Goal: Information Seeking & Learning: Learn about a topic

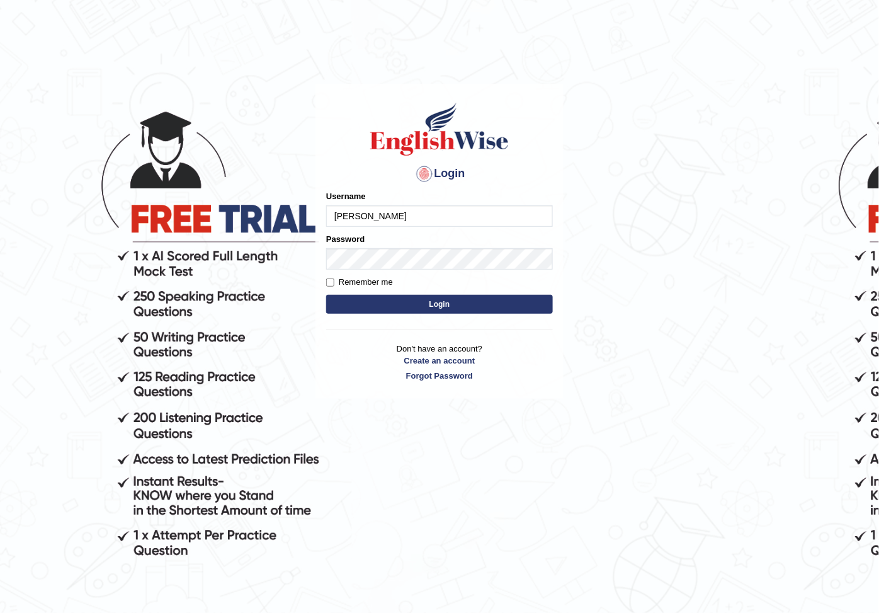
type input "taghreed_parramatta"
click at [464, 309] on button "Login" at bounding box center [439, 304] width 227 height 19
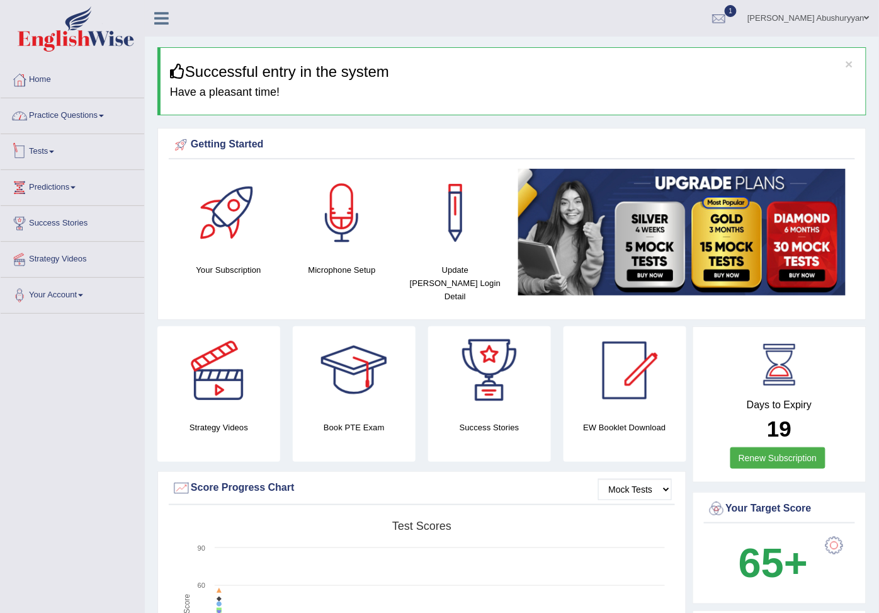
click at [110, 122] on link "Practice Questions" at bounding box center [73, 113] width 144 height 31
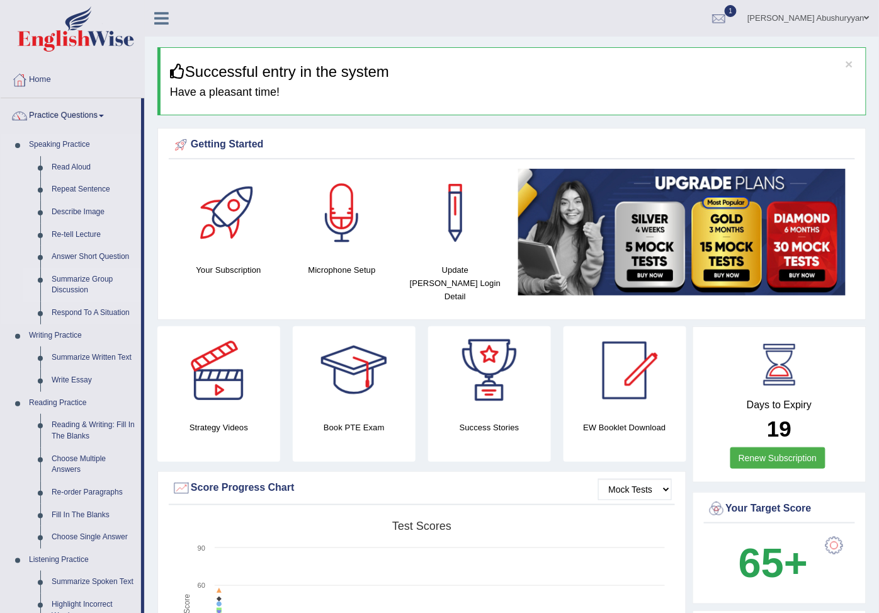
click at [95, 302] on link "Summarize Group Discussion" at bounding box center [93, 284] width 95 height 33
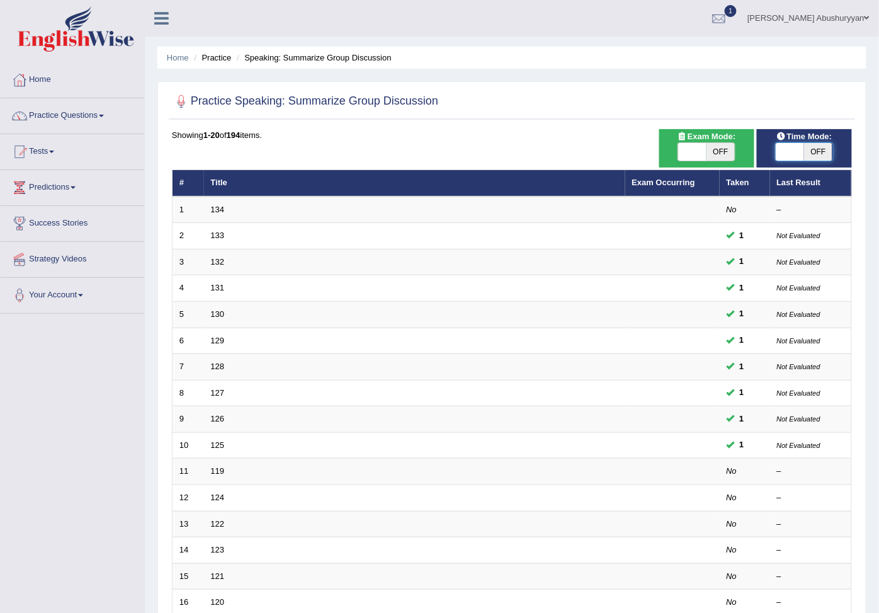
click at [798, 155] on span at bounding box center [790, 152] width 28 height 18
checkbox input "true"
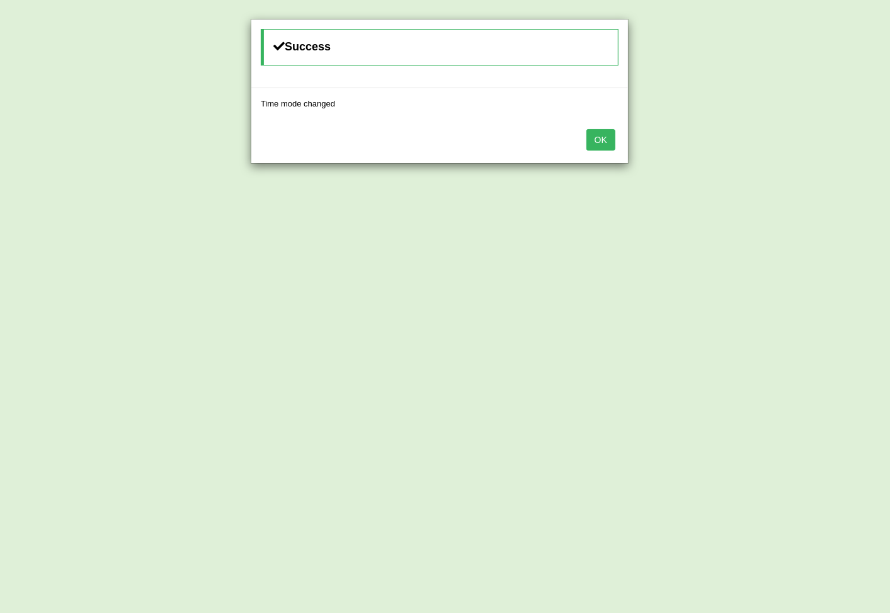
drag, startPoint x: 599, startPoint y: 140, endPoint x: 588, endPoint y: 151, distance: 15.1
click at [599, 140] on button "OK" at bounding box center [600, 139] width 29 height 21
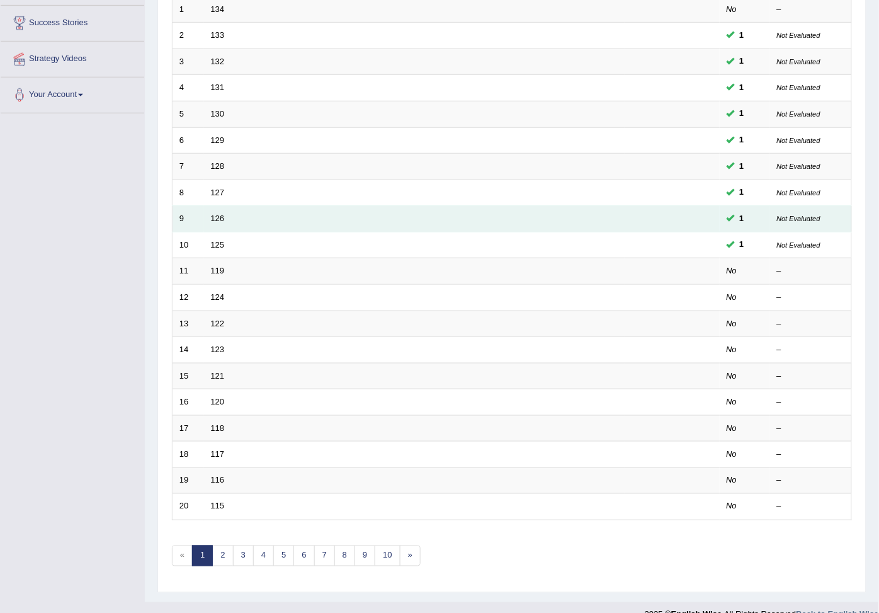
scroll to position [70, 0]
